Goal: Navigation & Orientation: Find specific page/section

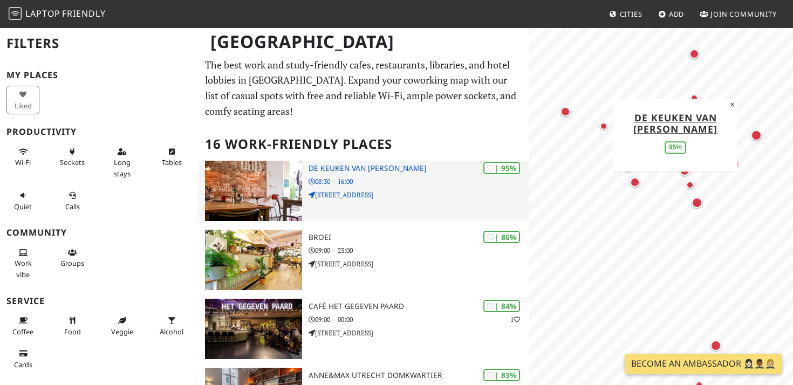
click at [324, 168] on h3 "De keuken van [PERSON_NAME]" at bounding box center [419, 168] width 220 height 9
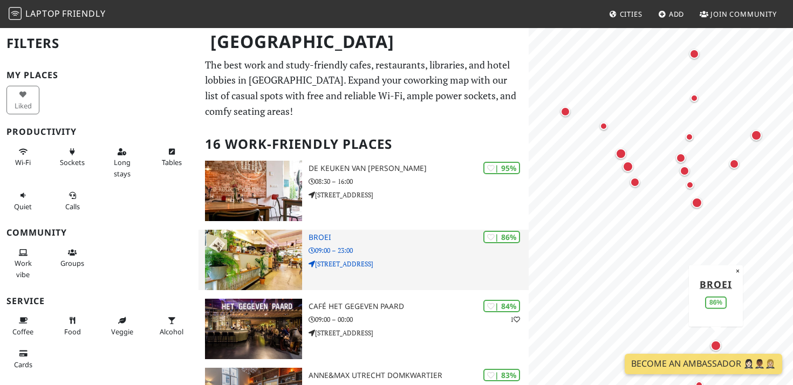
click at [320, 239] on h3 "BROEI" at bounding box center [419, 237] width 220 height 9
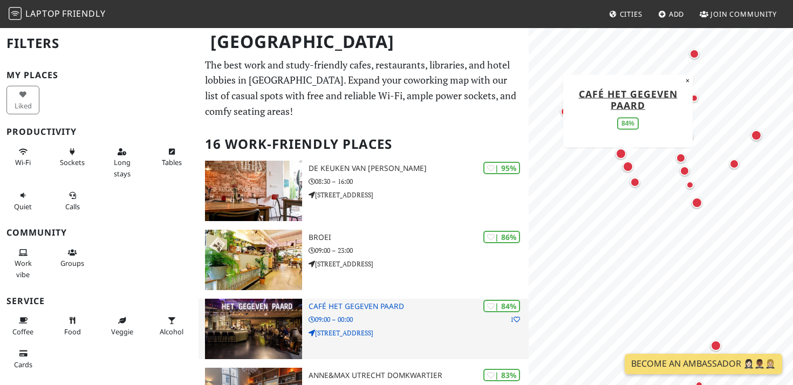
click at [350, 309] on h3 "Café Het Gegeven Paard" at bounding box center [419, 306] width 220 height 9
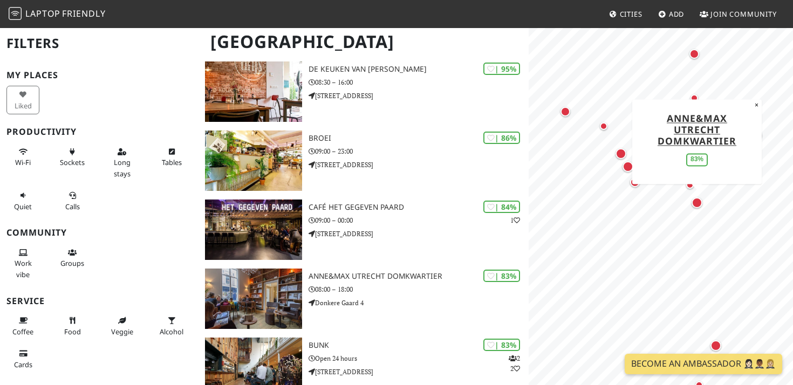
scroll to position [104, 0]
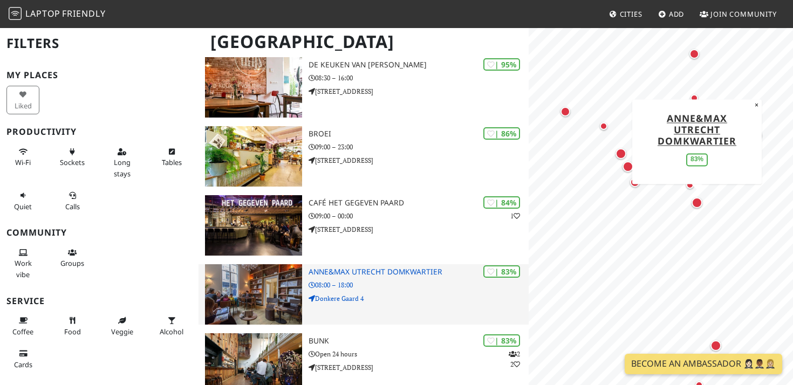
click at [399, 273] on h3 "Anne&Max Utrecht Domkwartier" at bounding box center [419, 272] width 220 height 9
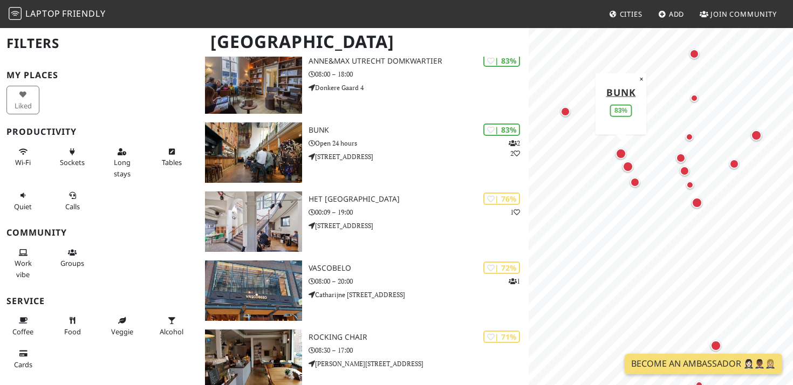
scroll to position [0, 0]
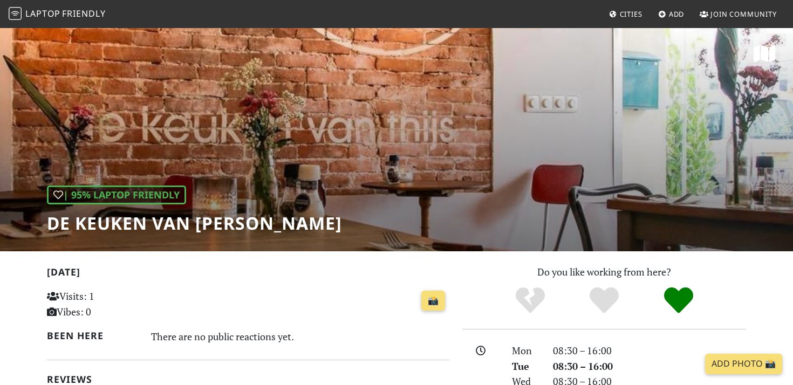
click at [555, 164] on div "| 95% Laptop Friendly De keuken van [PERSON_NAME]" at bounding box center [396, 139] width 793 height 224
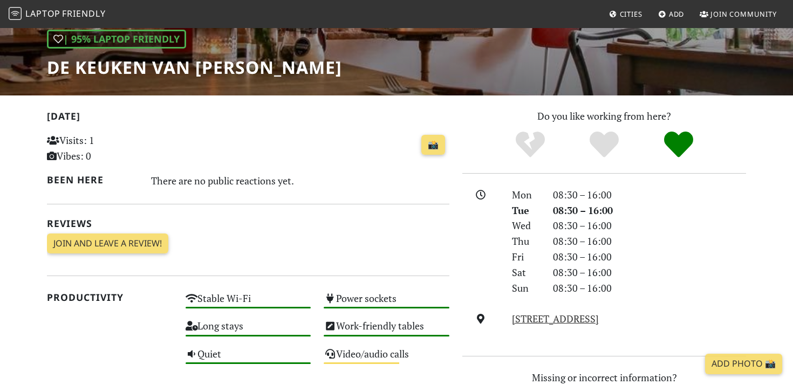
scroll to position [156, 0]
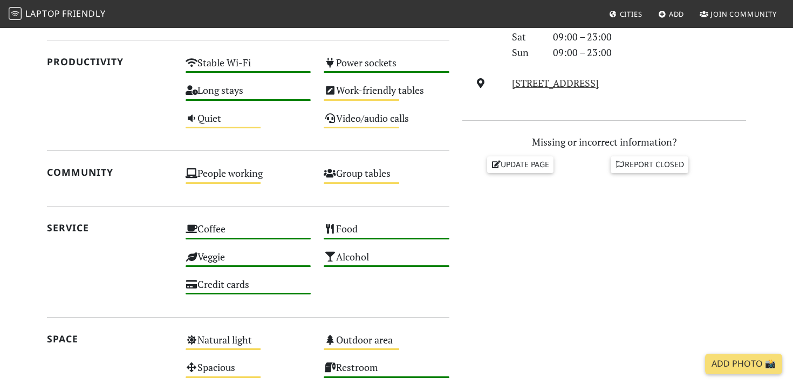
scroll to position [425, 0]
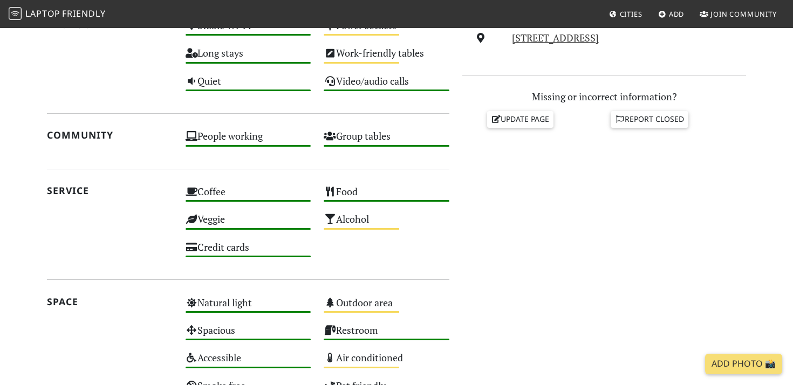
scroll to position [440, 0]
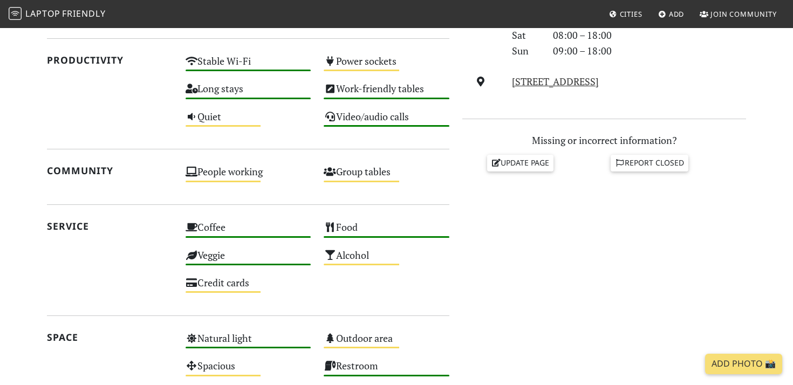
scroll to position [394, 0]
